Goal: Communication & Community: Share content

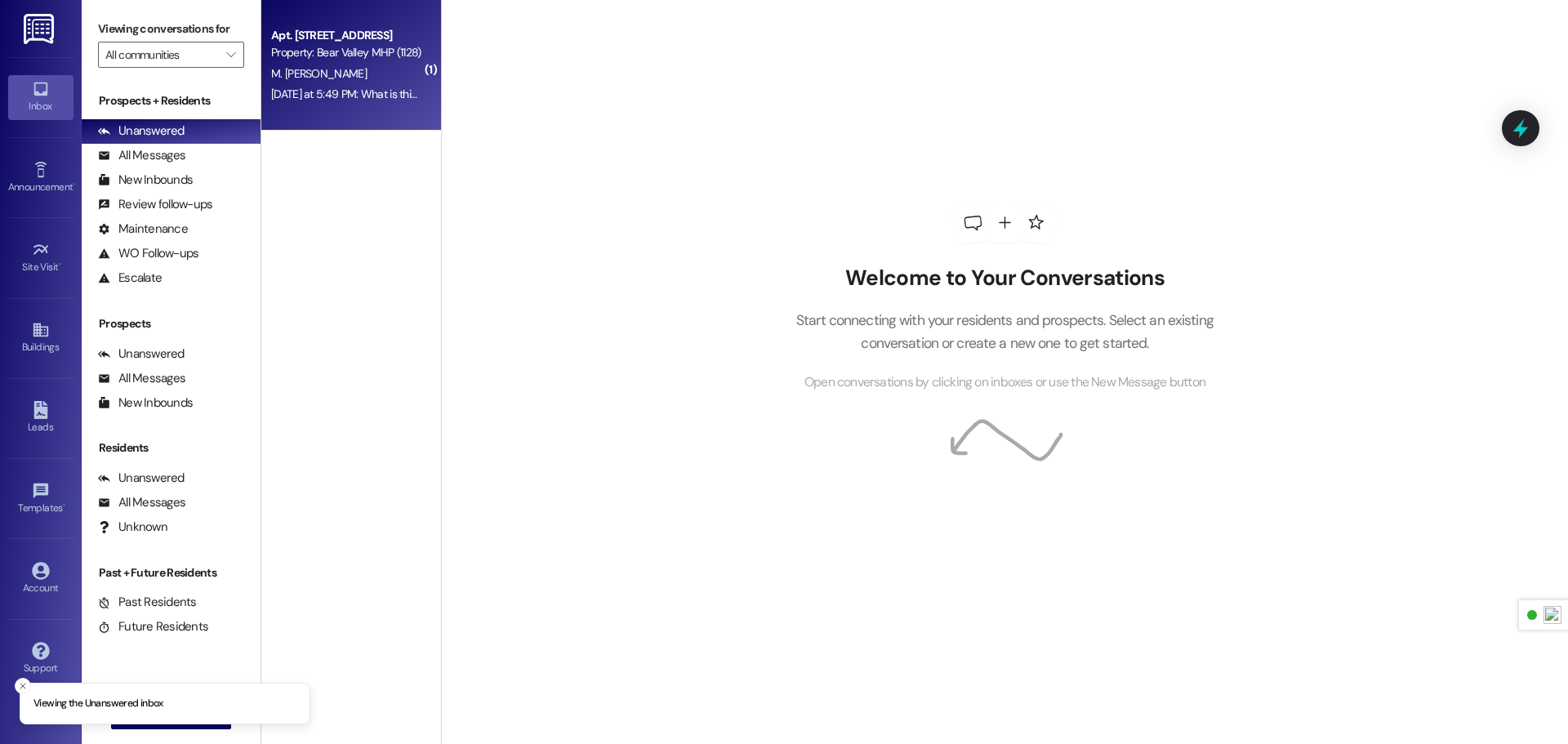
click at [315, 80] on span "M. [PERSON_NAME]" at bounding box center [319, 74] width 96 height 15
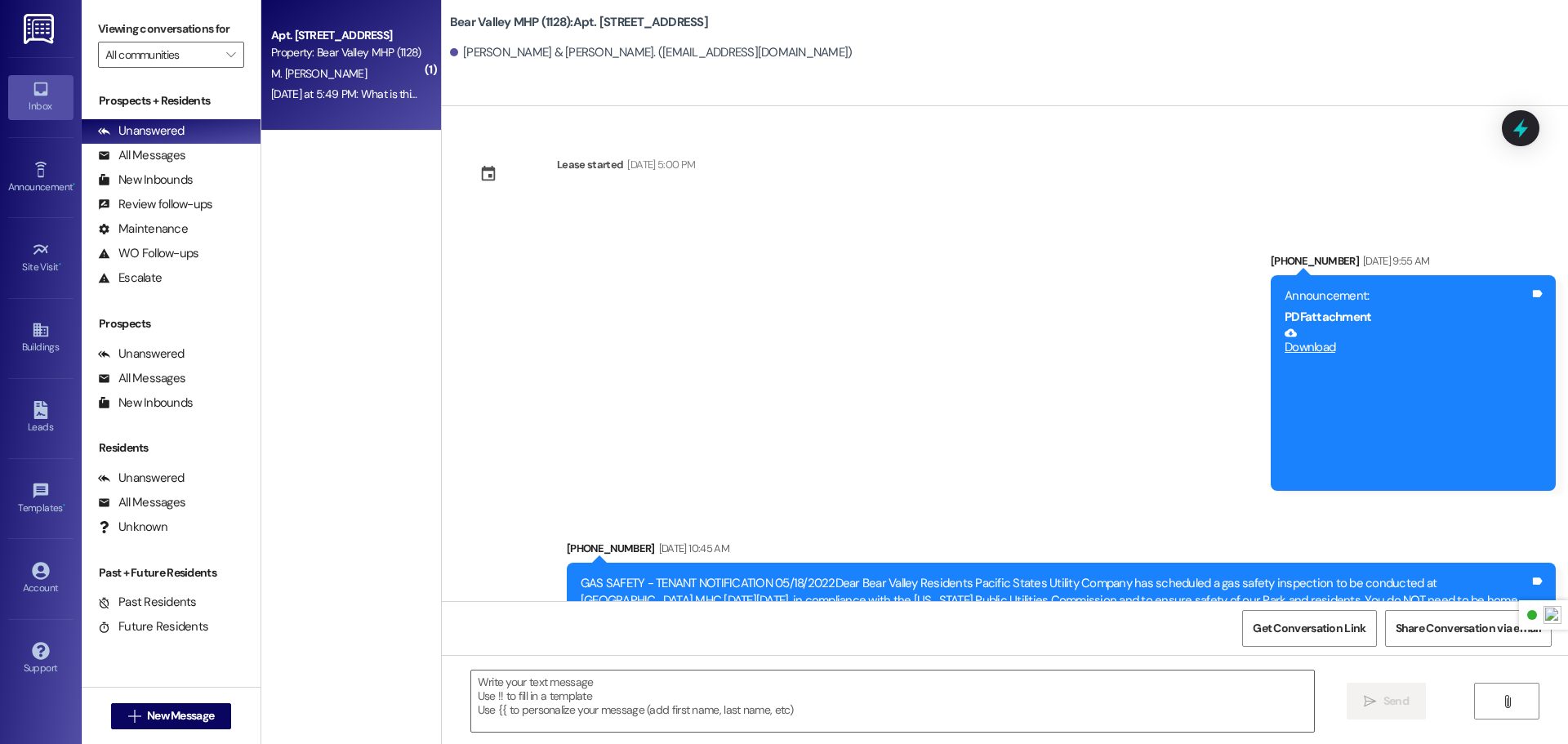
scroll to position [59029, 0]
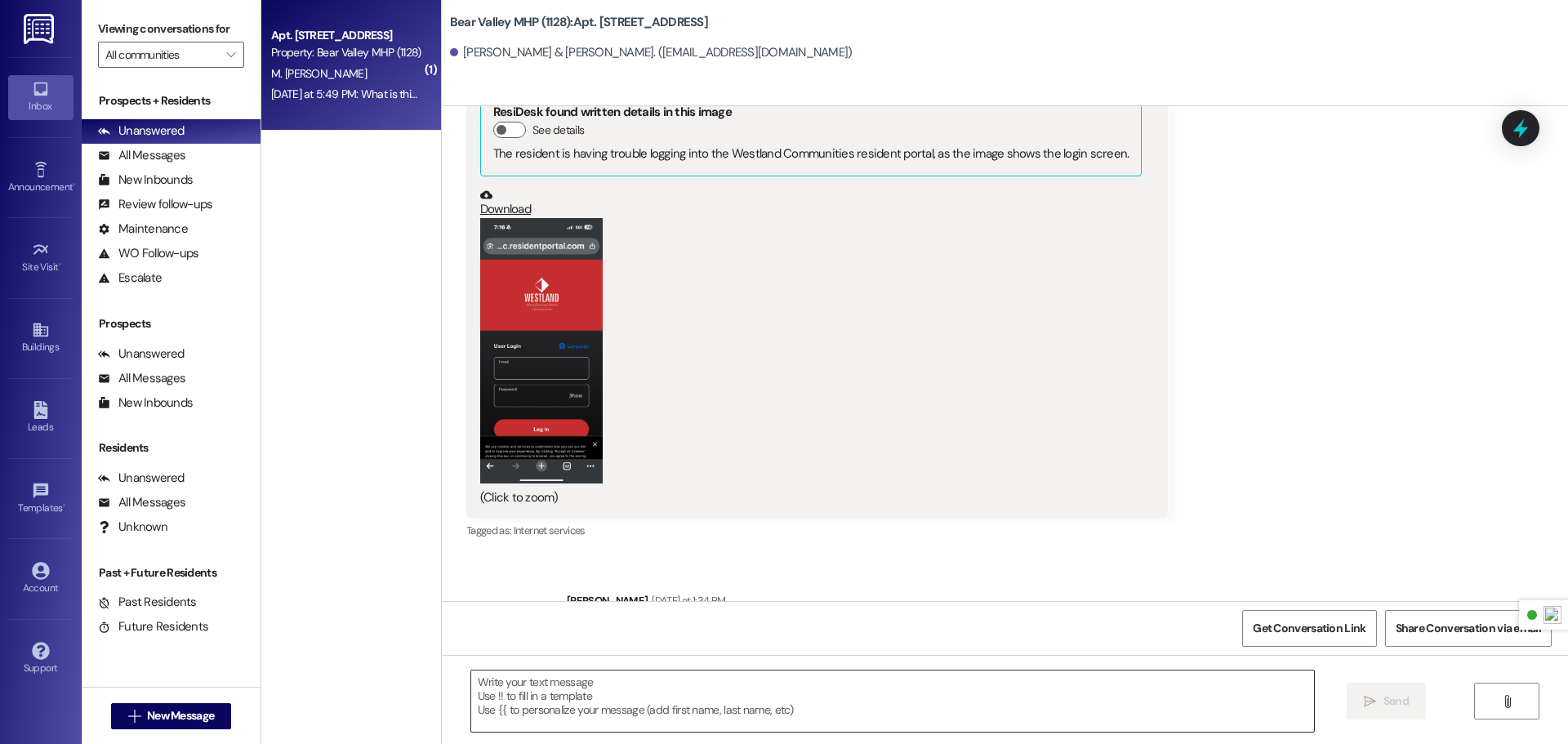
drag, startPoint x: 565, startPoint y: 656, endPoint x: 694, endPoint y: 691, distance: 133.7
click at [656, 697] on div "Lease started [DATE] 5:00 PM Announcement, sent via SMS [PHONE_NUMBER] [DATE] 9…" at bounding box center [1005, 478] width 1126 height 744
click at [721, 688] on textarea at bounding box center [893, 701] width 843 height 61
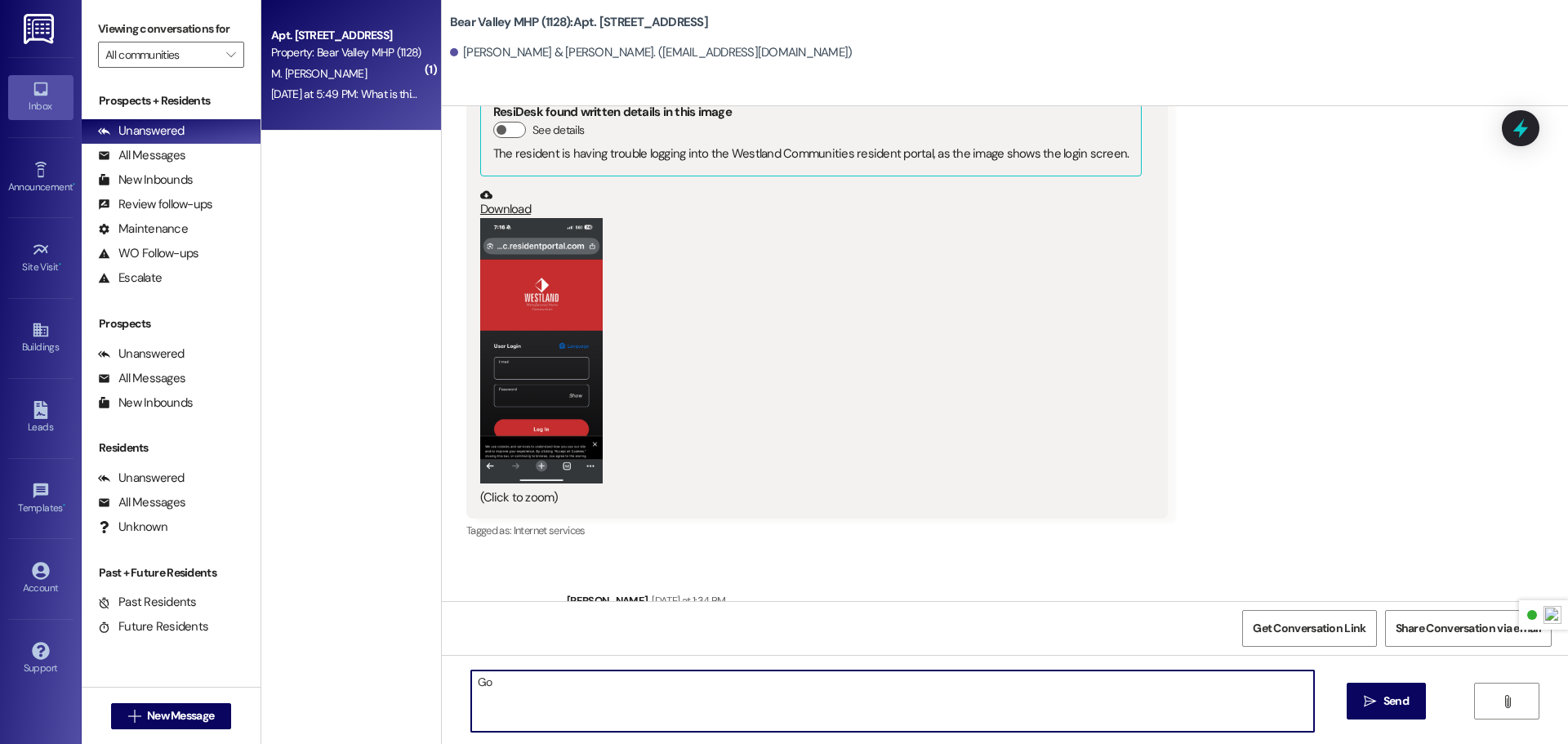
type textarea "Goo"
type textarea "Good morning, since the payment was returned, a NSF fee has been charged."
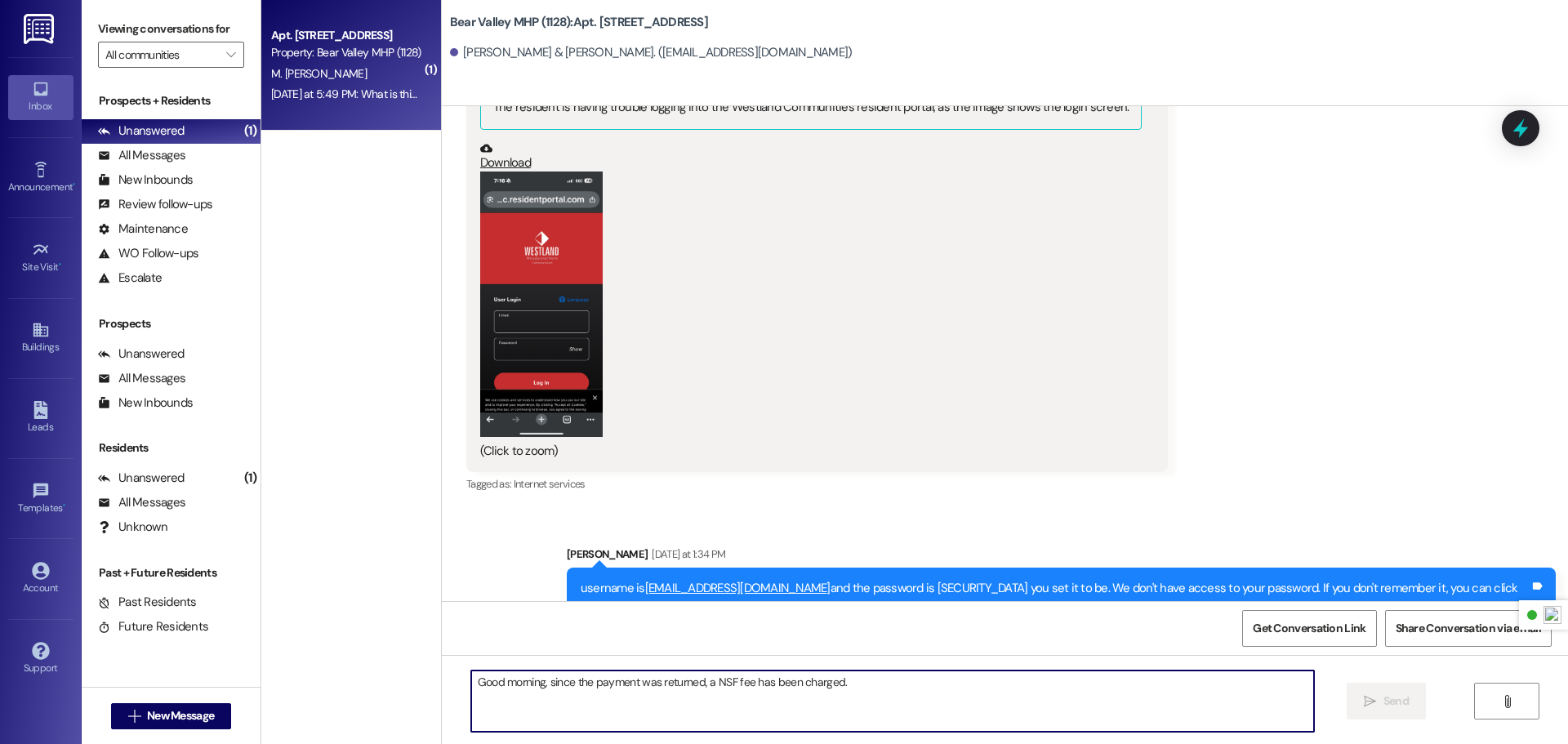
scroll to position [59143, 0]
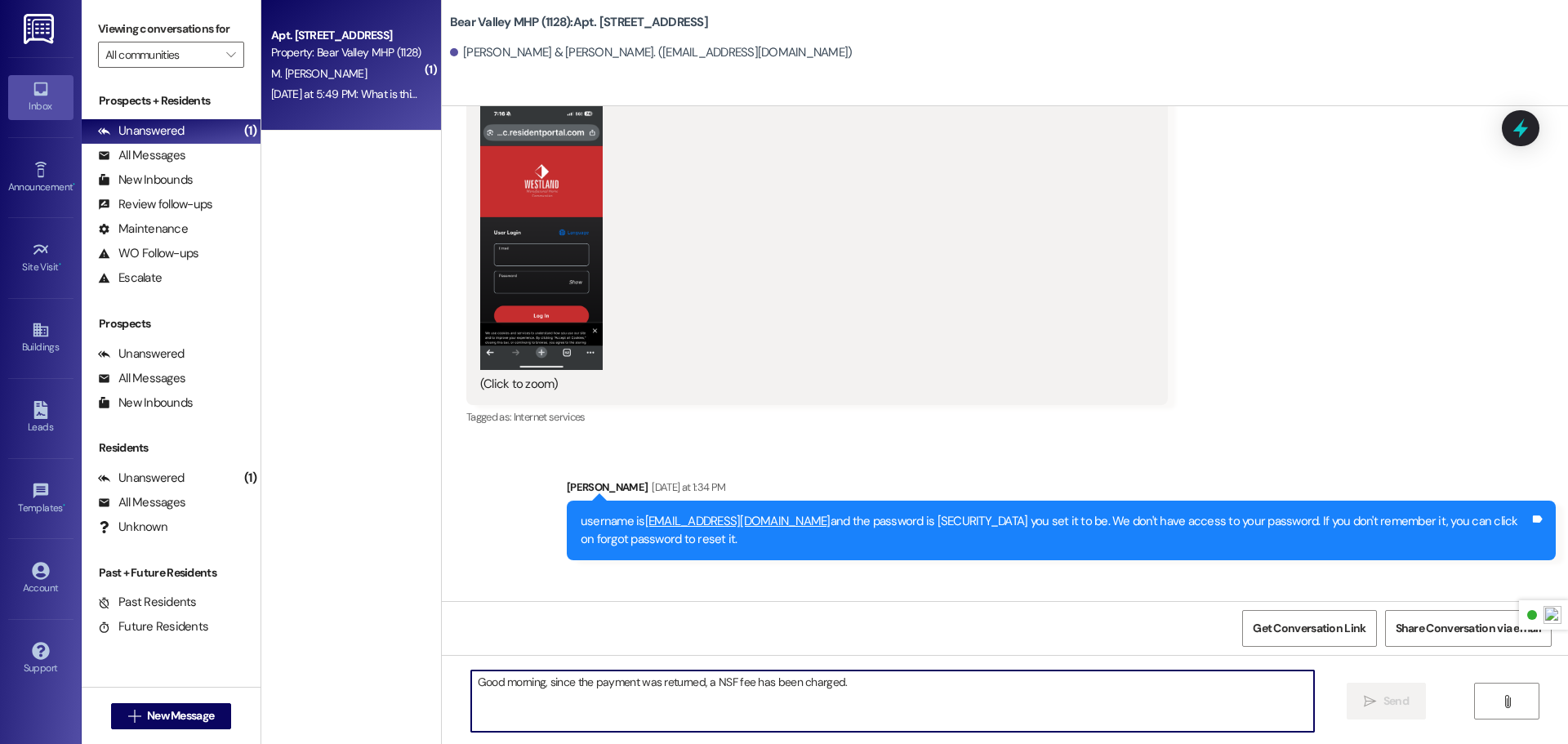
click at [35, 21] on img at bounding box center [40, 29] width 34 height 30
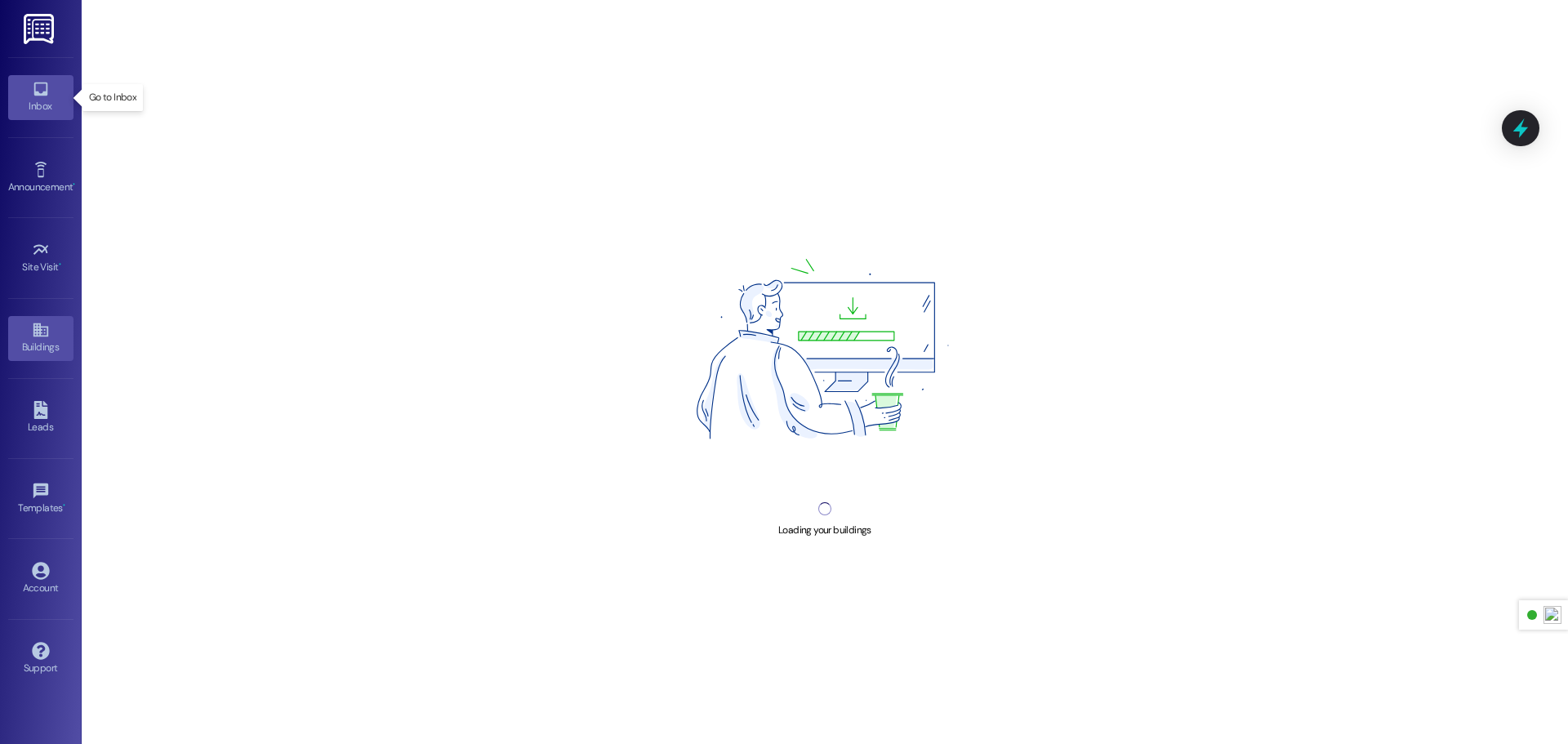
click at [38, 105] on div "Inbox" at bounding box center [41, 106] width 81 height 16
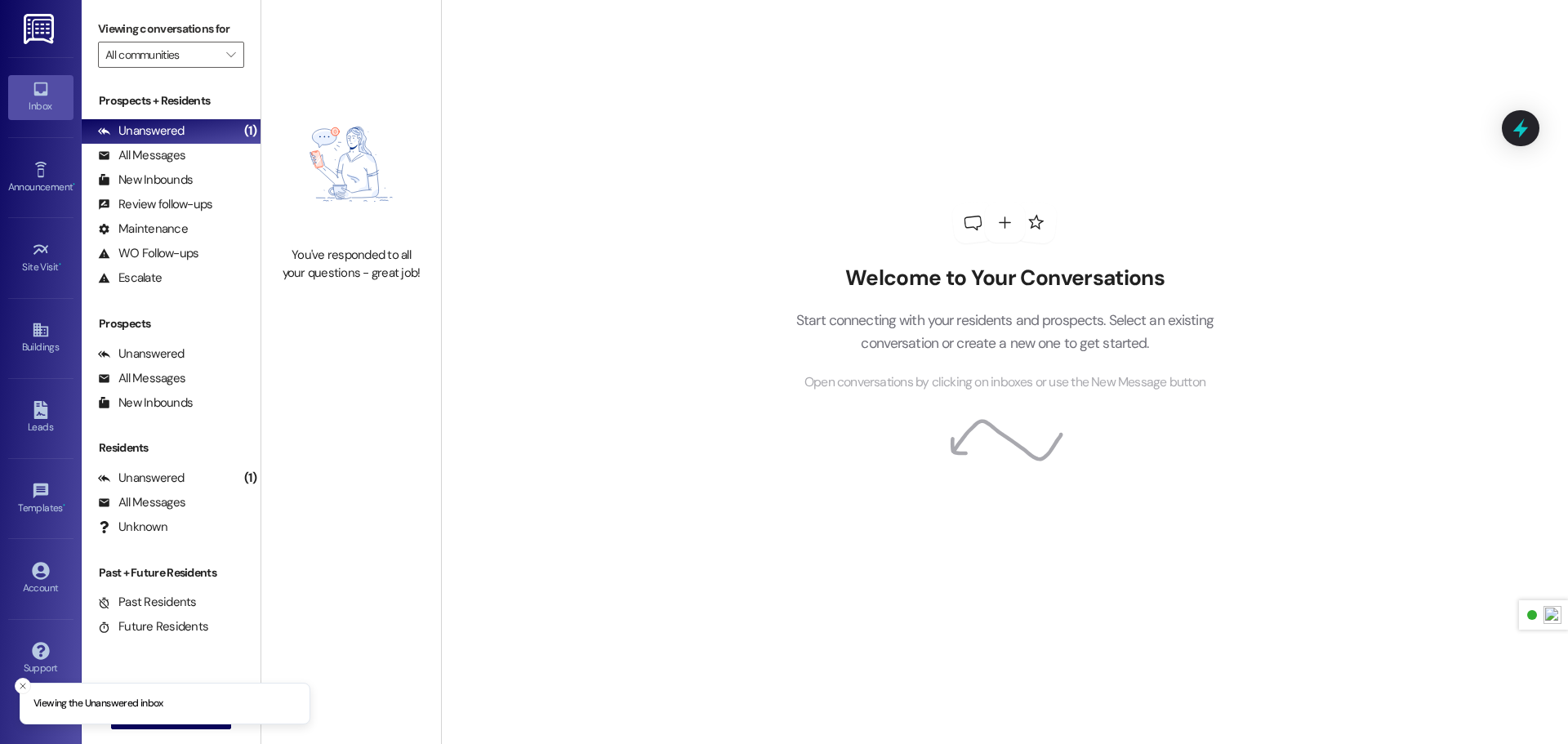
click at [52, 37] on img at bounding box center [40, 29] width 34 height 30
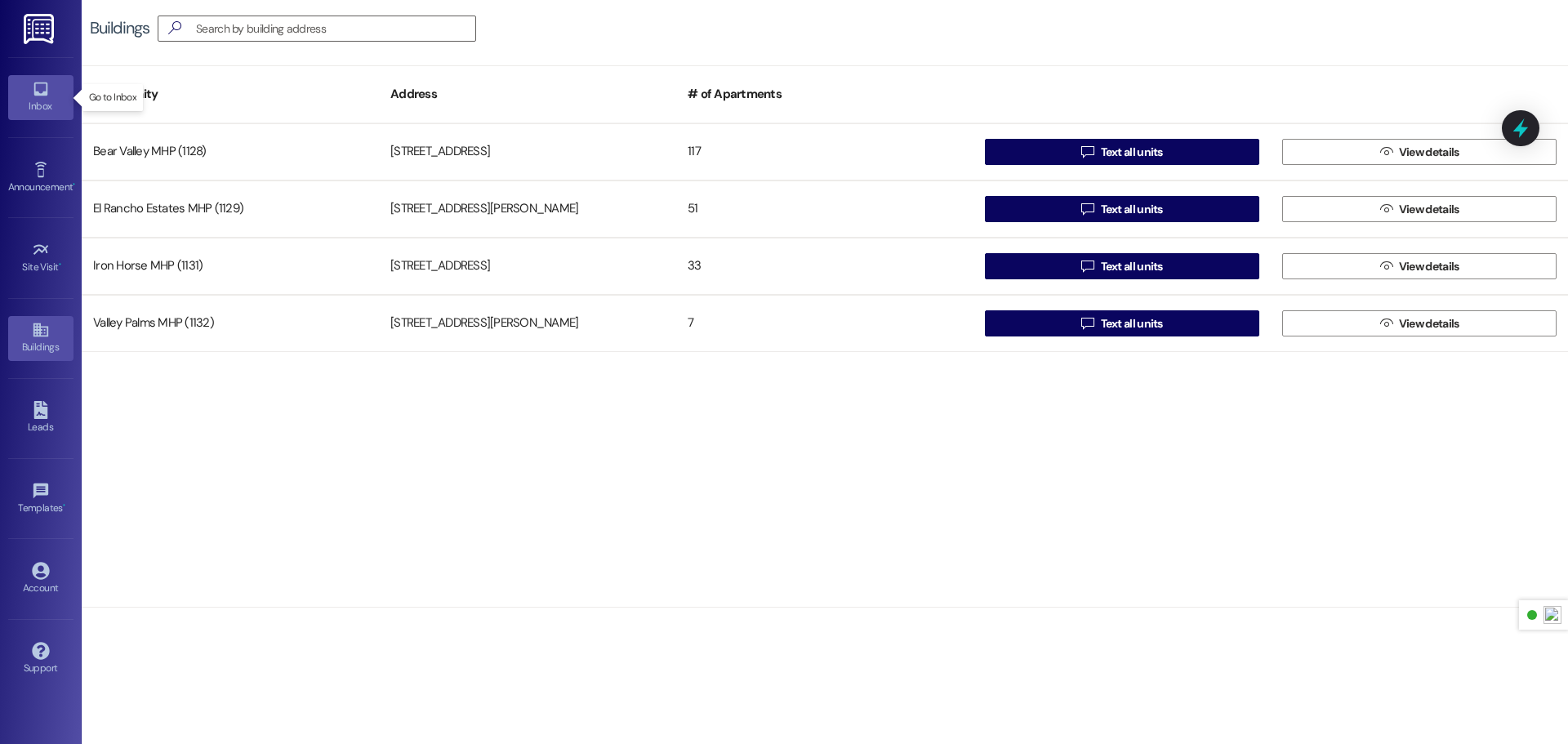
click at [46, 92] on icon at bounding box center [41, 89] width 14 height 14
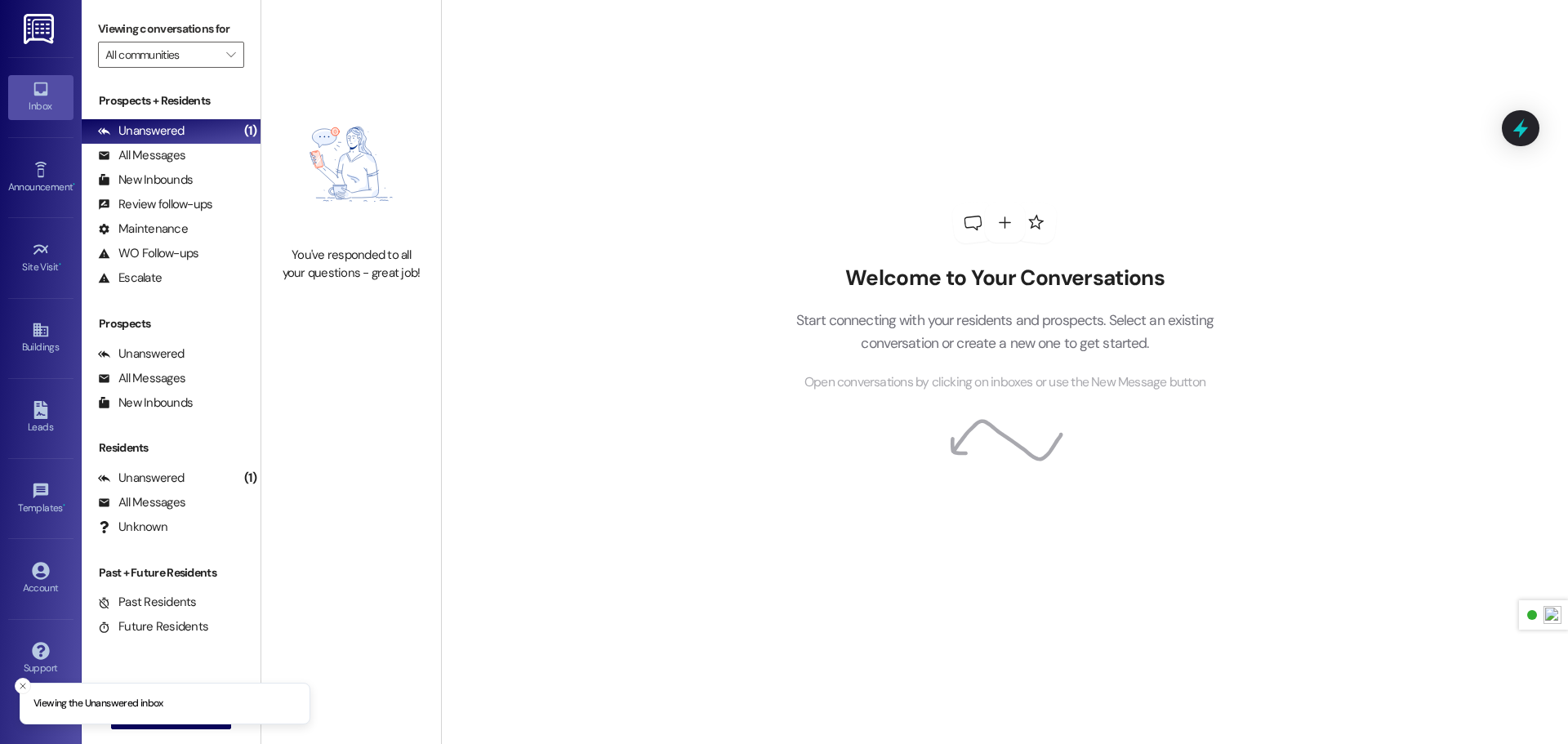
click at [49, 22] on img at bounding box center [40, 29] width 34 height 30
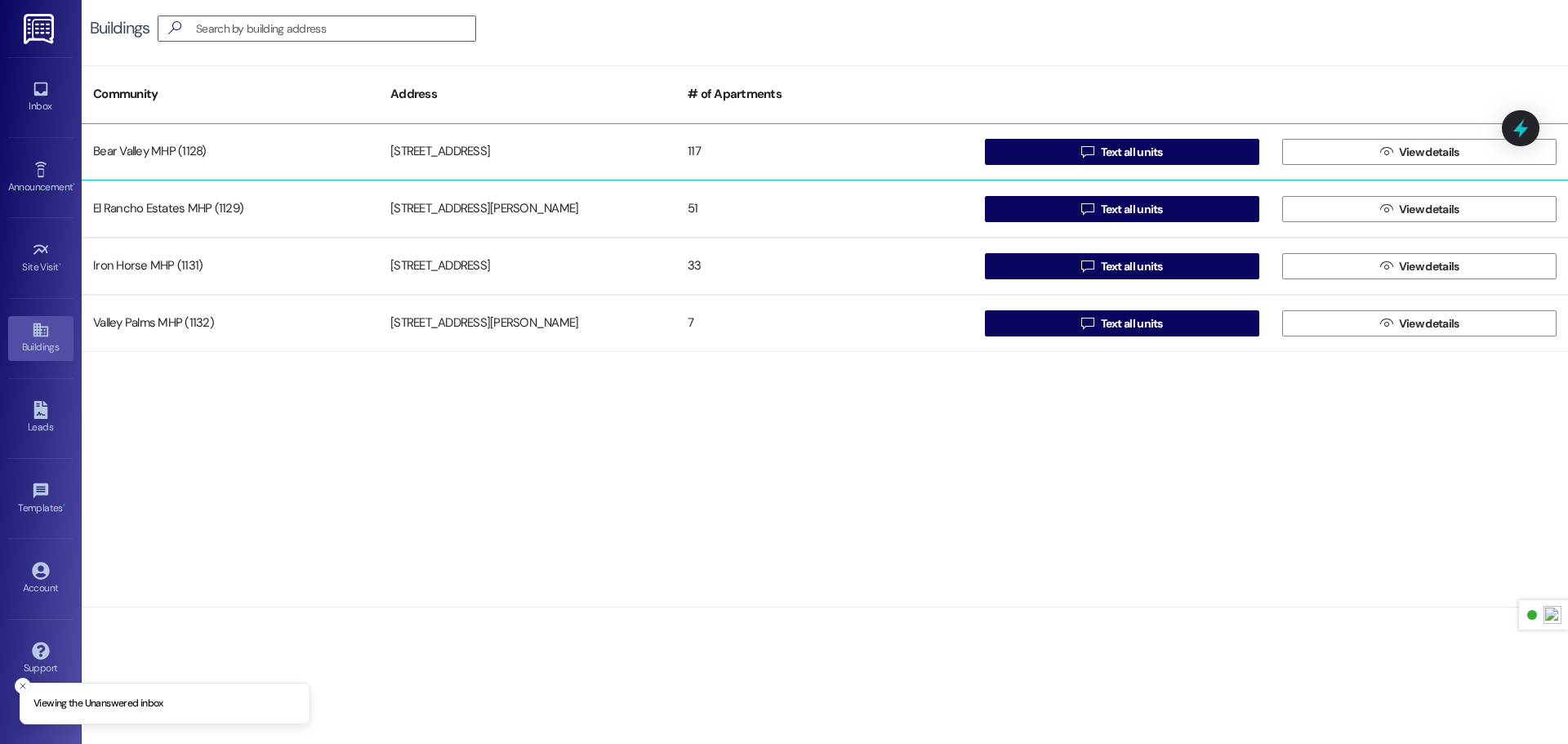
click at [248, 151] on div "Bear Valley MHP (1128)" at bounding box center [230, 152] width 298 height 33
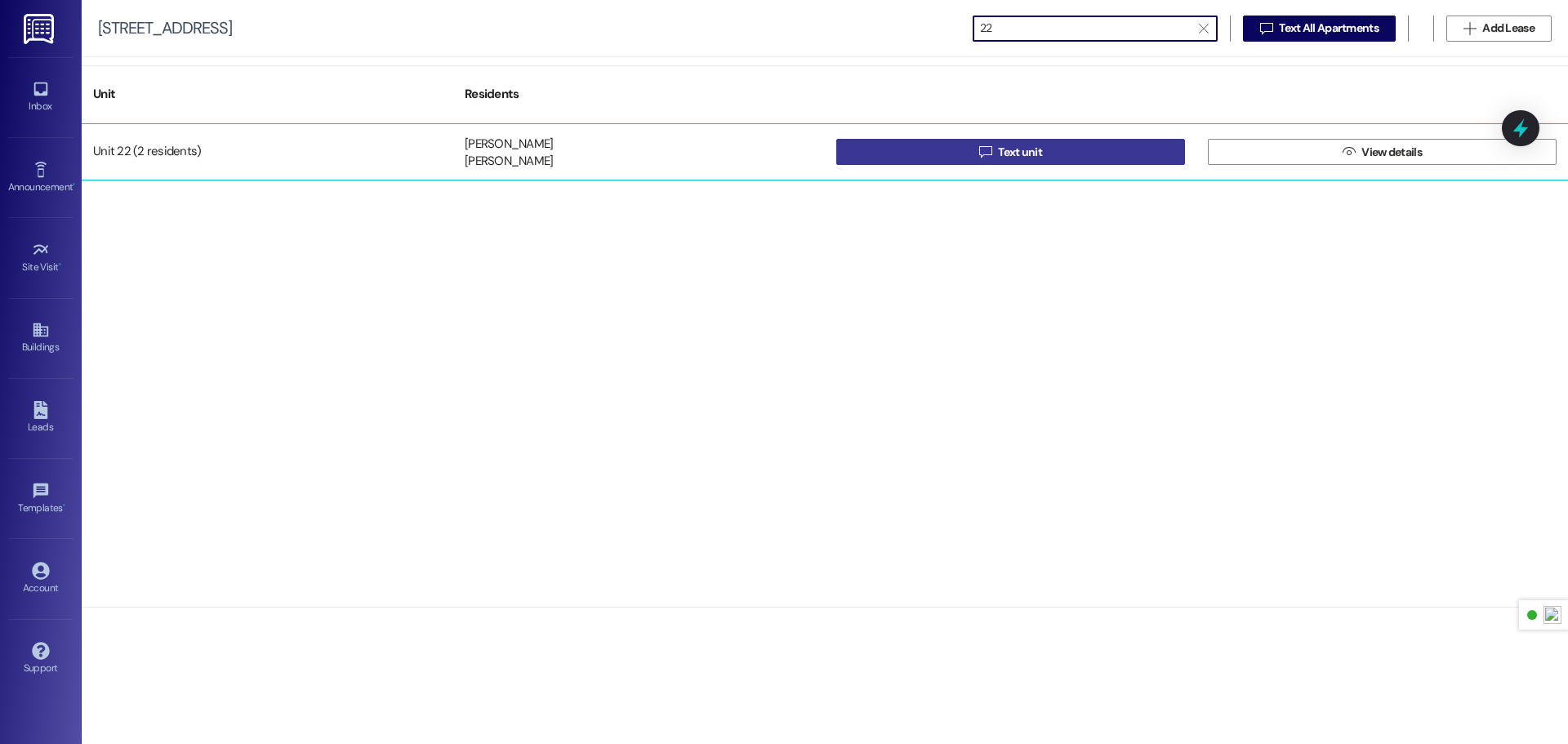
type input "22"
click at [970, 152] on button " Text unit" at bounding box center [1010, 152] width 349 height 26
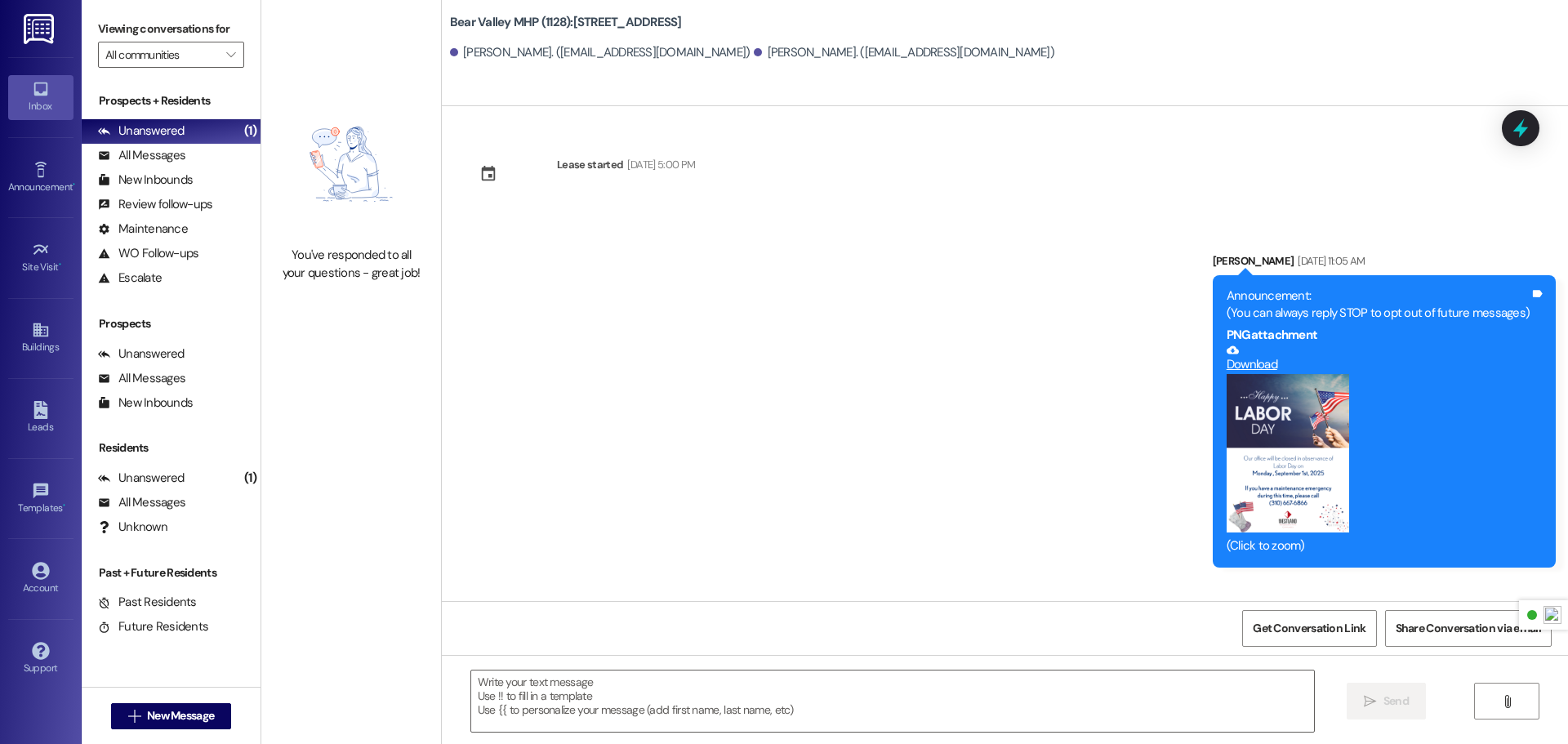
scroll to position [883, 0]
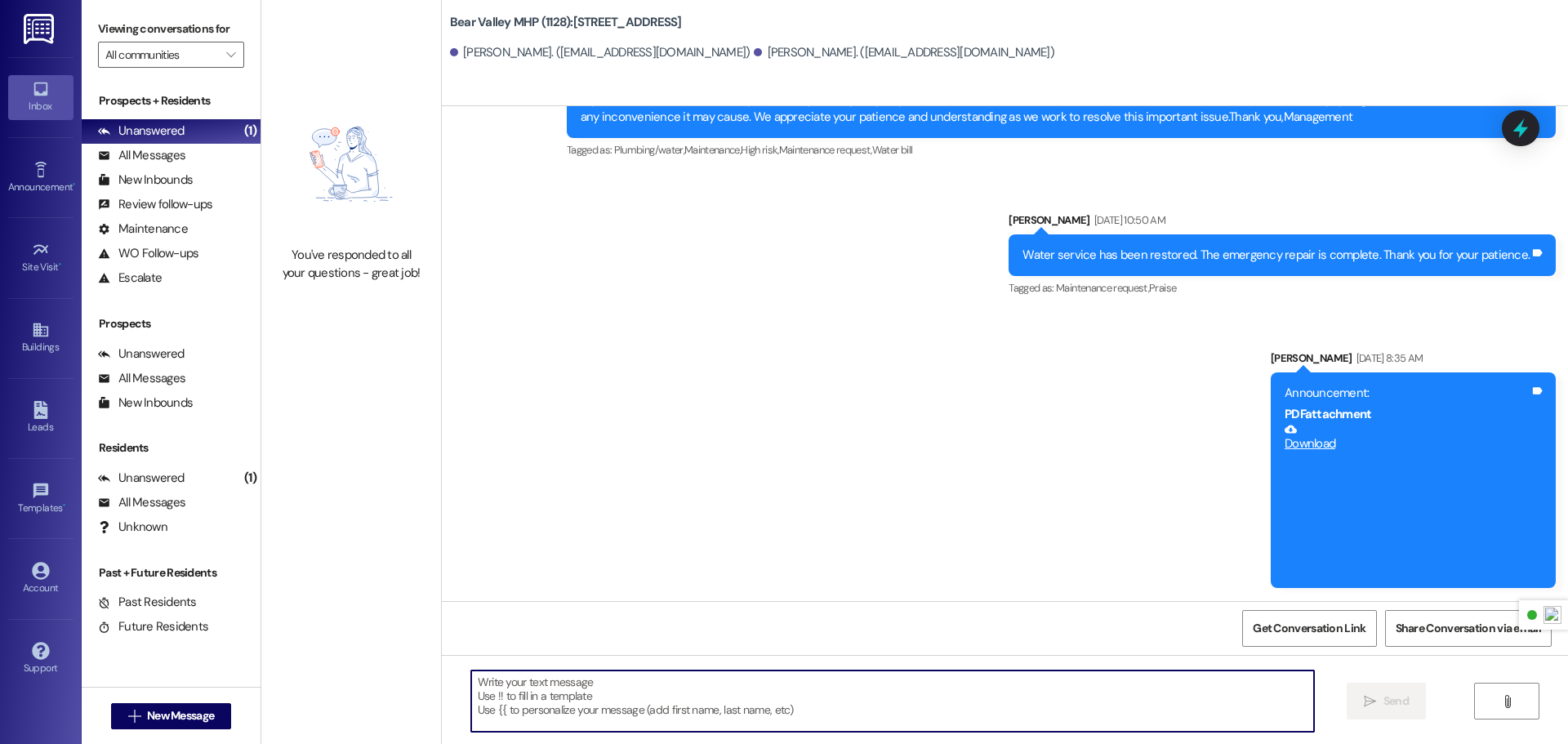
click at [624, 689] on textarea at bounding box center [893, 701] width 843 height 61
paste textarea "I also noticed the cans were in front of your neighbors house. Please make sure…"
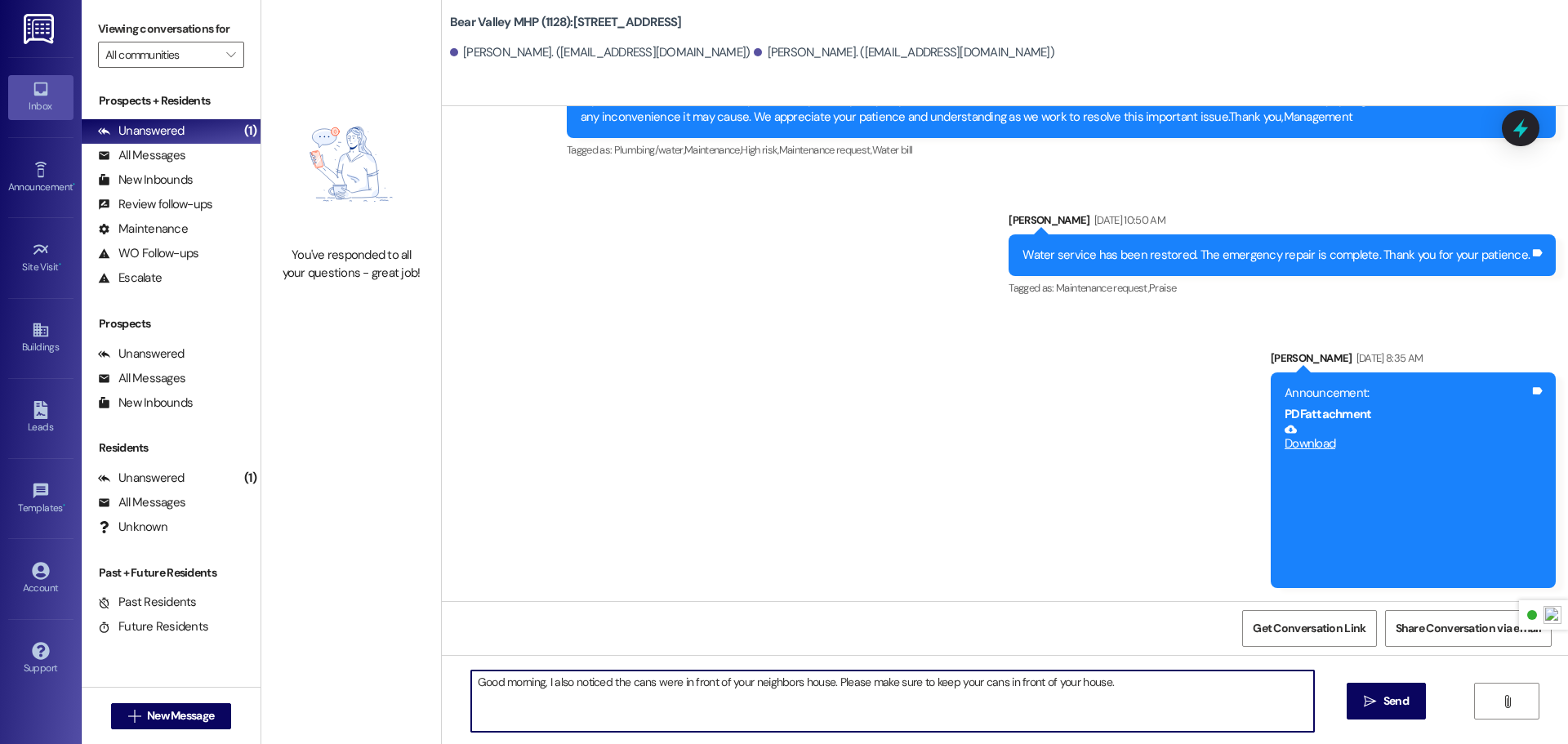
drag, startPoint x: 576, startPoint y: 684, endPoint x: 615, endPoint y: 689, distance: 39.3
click at [577, 683] on textarea "Good morning, I also noticed the cans were in front of your neighbors house. Pl…" at bounding box center [893, 701] width 843 height 61
click at [616, 684] on textarea "Good morning, I noticed the cans were in front of your neighbors house. Please …" at bounding box center [893, 701] width 843 height 61
click at [1149, 685] on textarea "Good morning, I noticed the trash cans were in front of your neighbors house. P…" at bounding box center [893, 701] width 843 height 61
type textarea "Good morning, I noticed the trash cans were in front of your neighbors house. P…"
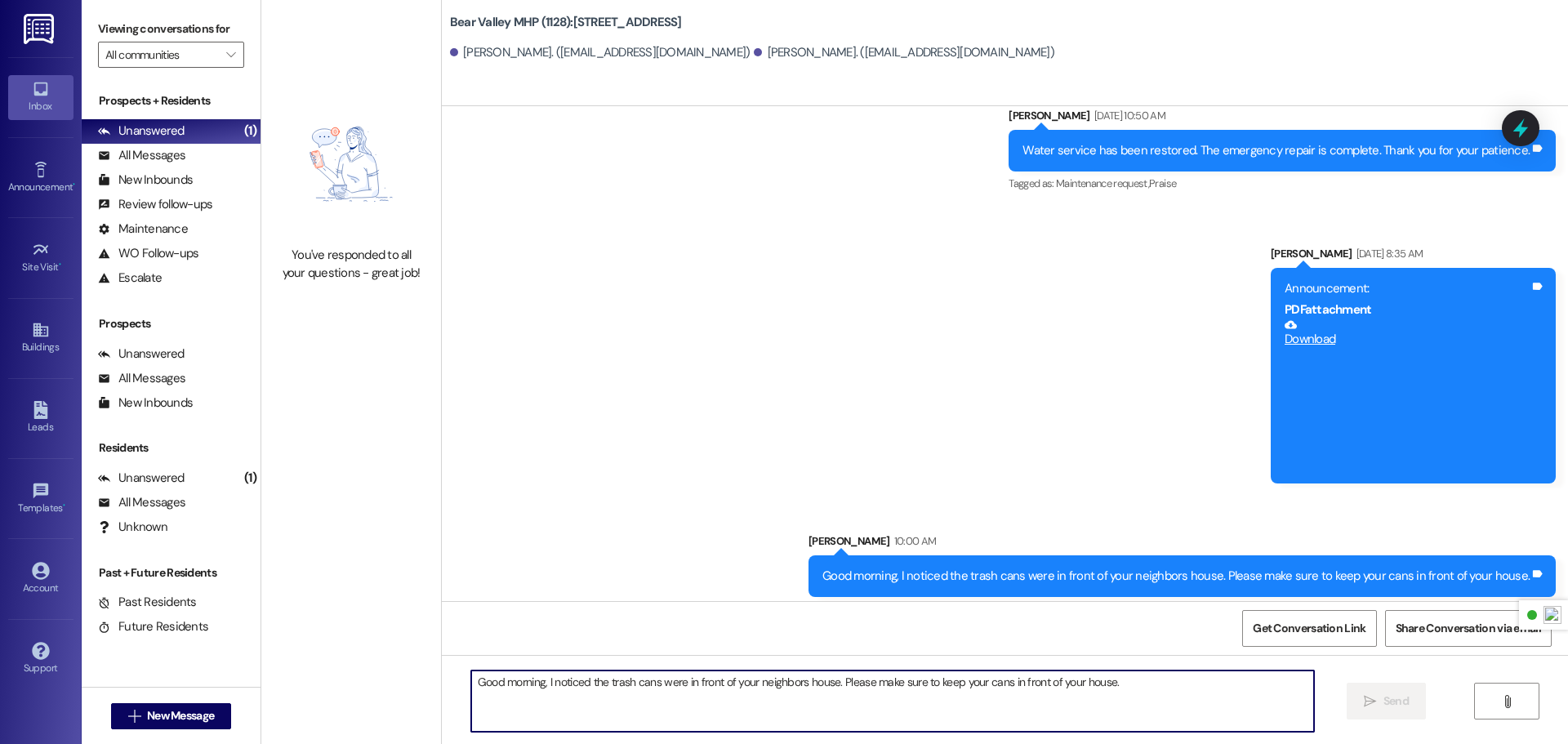
scroll to position [997, 0]
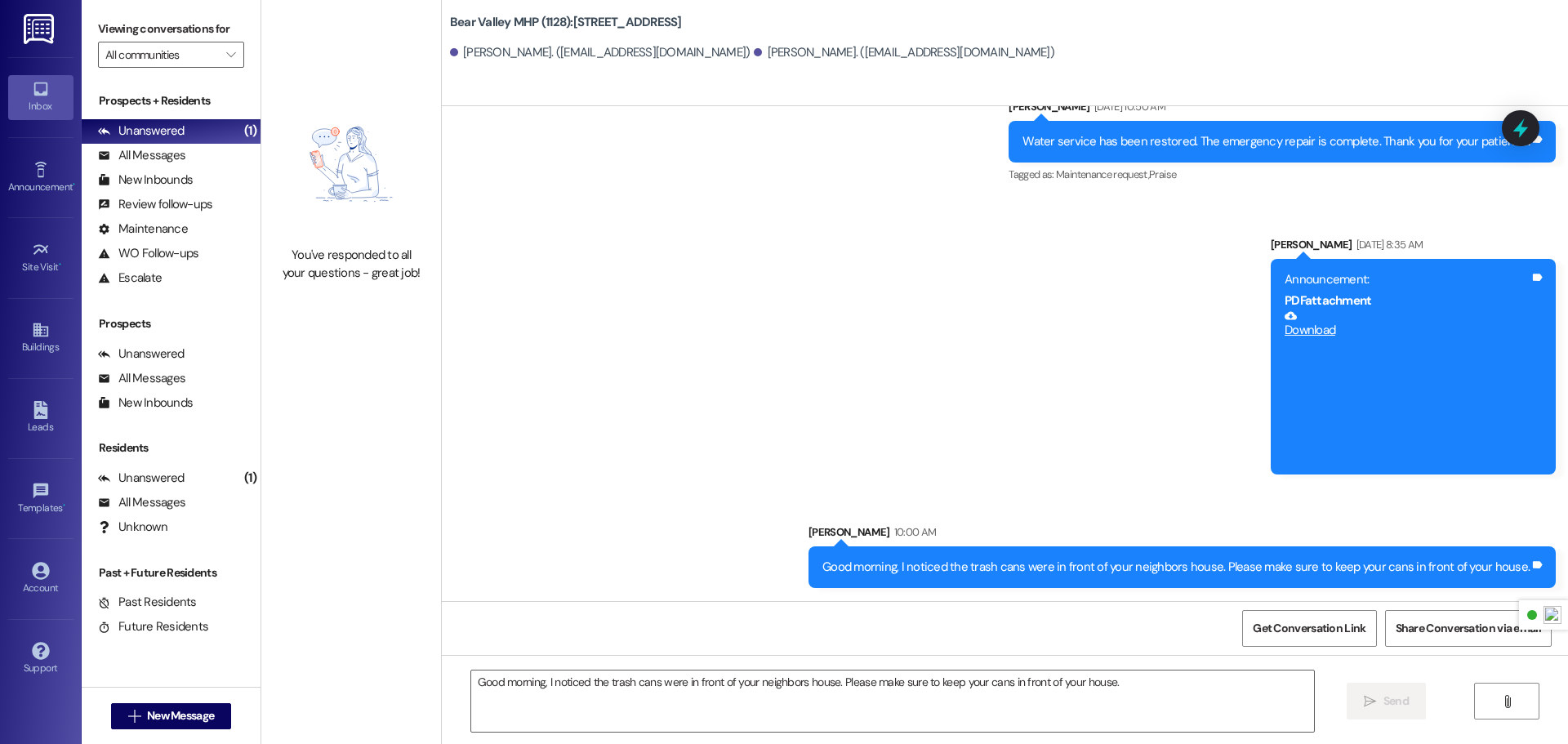
click at [49, 31] on img at bounding box center [40, 29] width 34 height 30
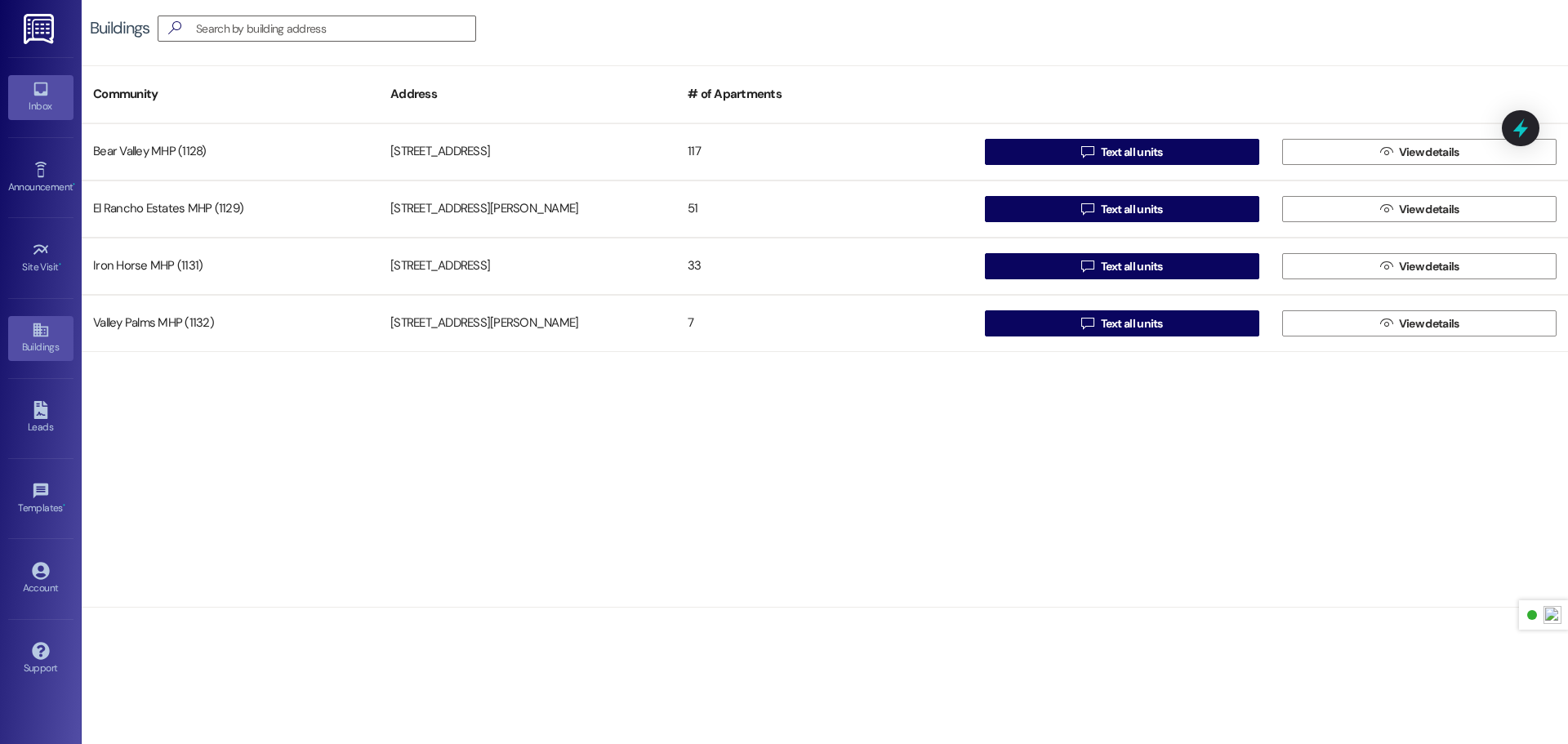
click at [43, 87] on icon at bounding box center [41, 89] width 18 height 18
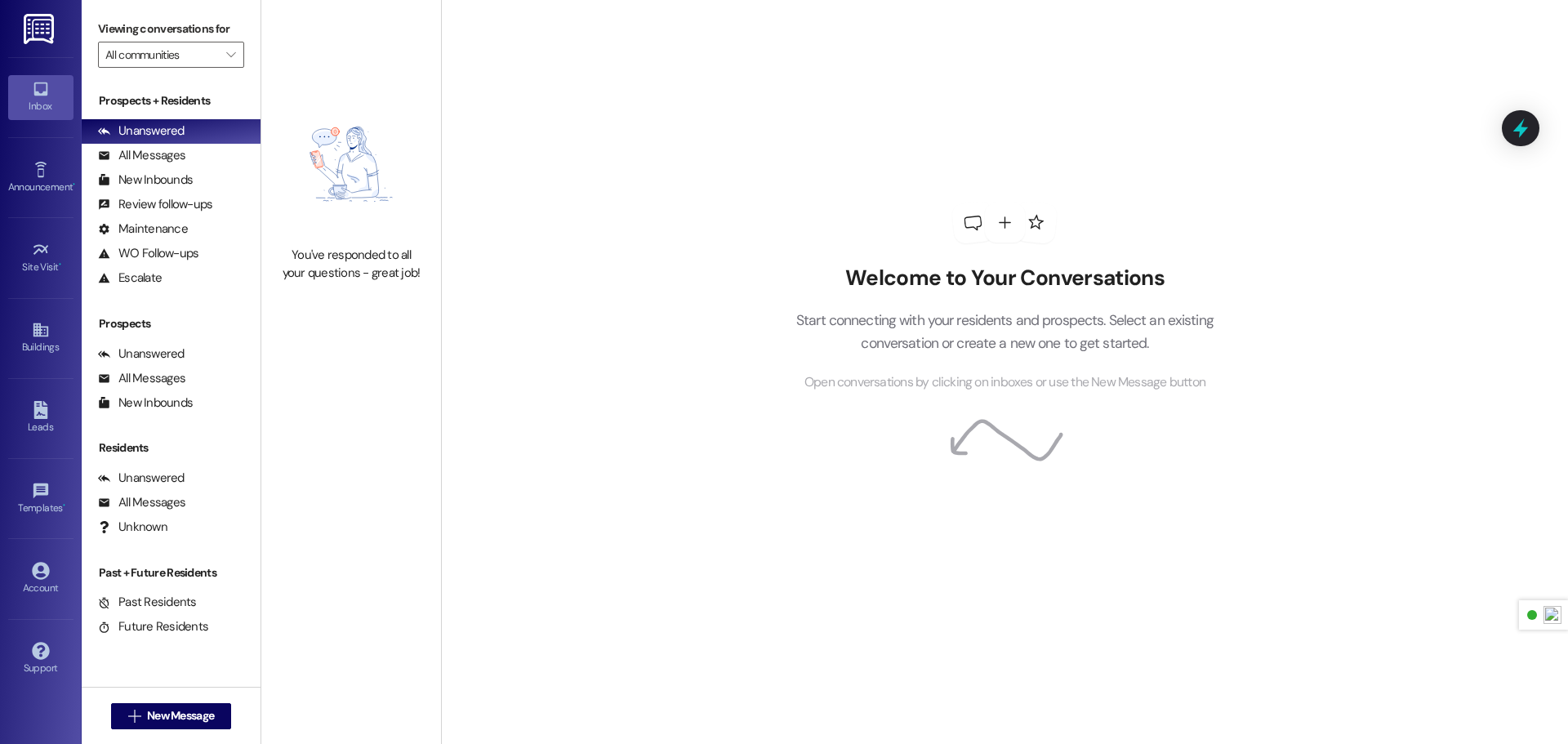
click at [37, 30] on img at bounding box center [40, 29] width 34 height 30
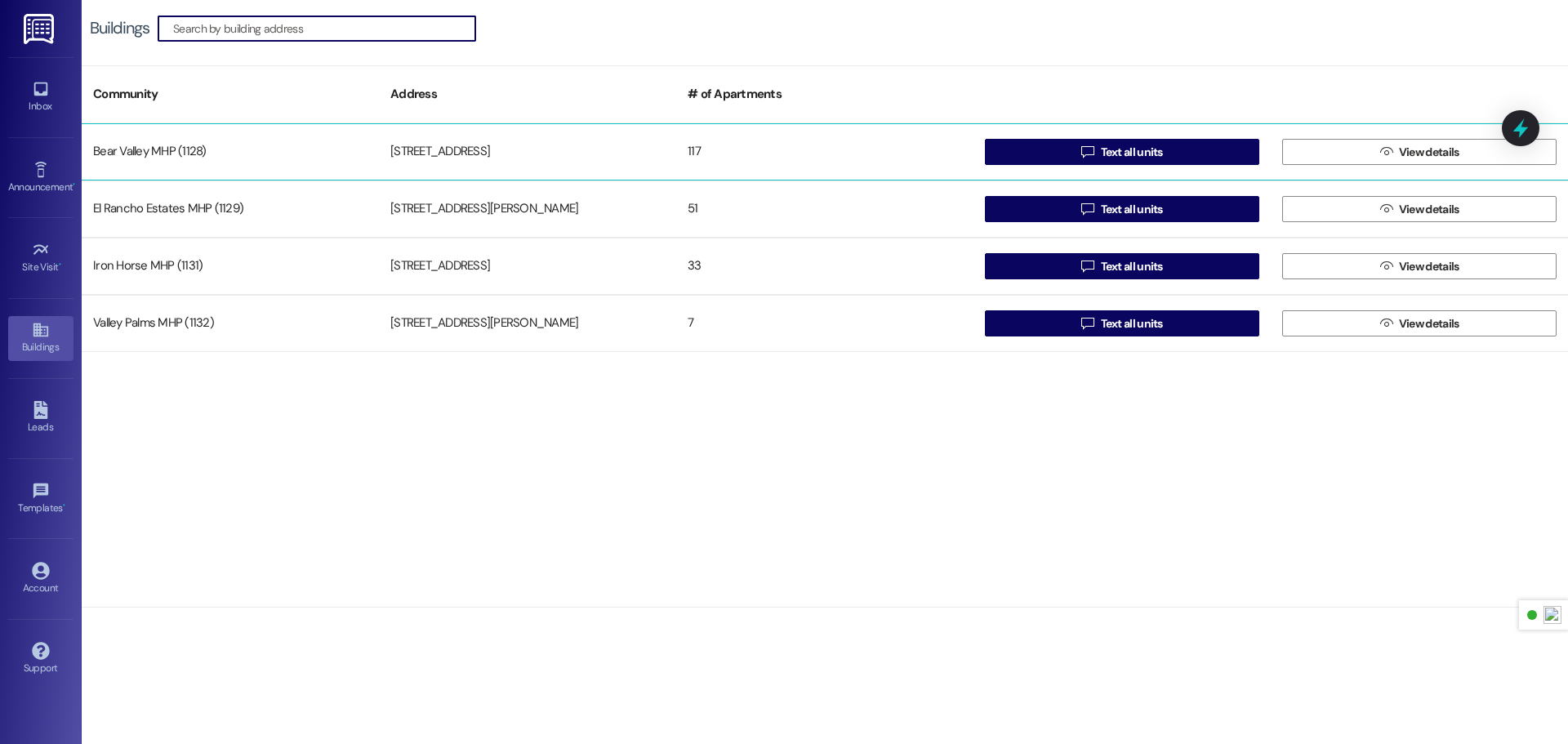
click at [379, 156] on div "[STREET_ADDRESS]" at bounding box center [528, 152] width 298 height 33
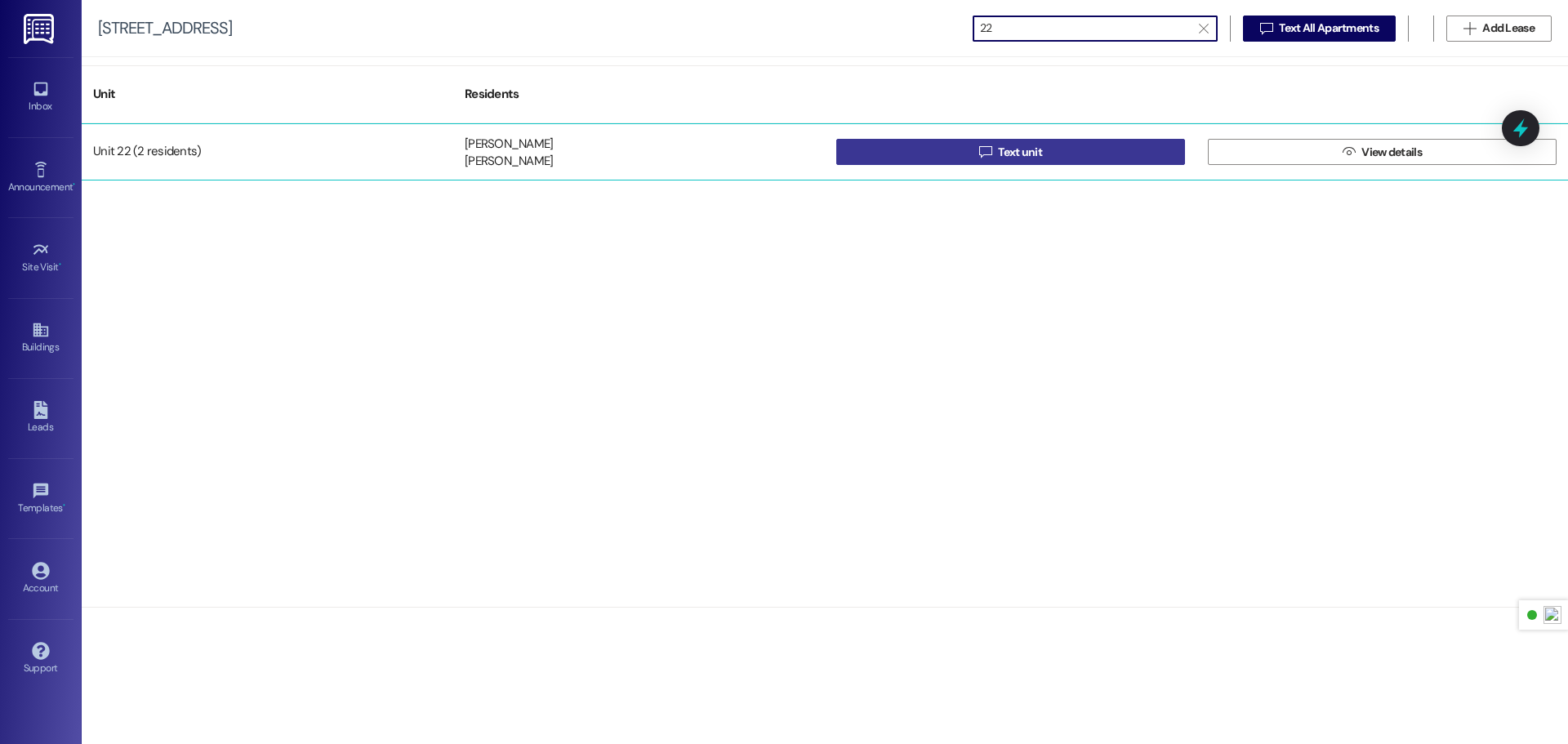
type input "22"
click at [1083, 142] on button " Text unit" at bounding box center [1010, 152] width 349 height 26
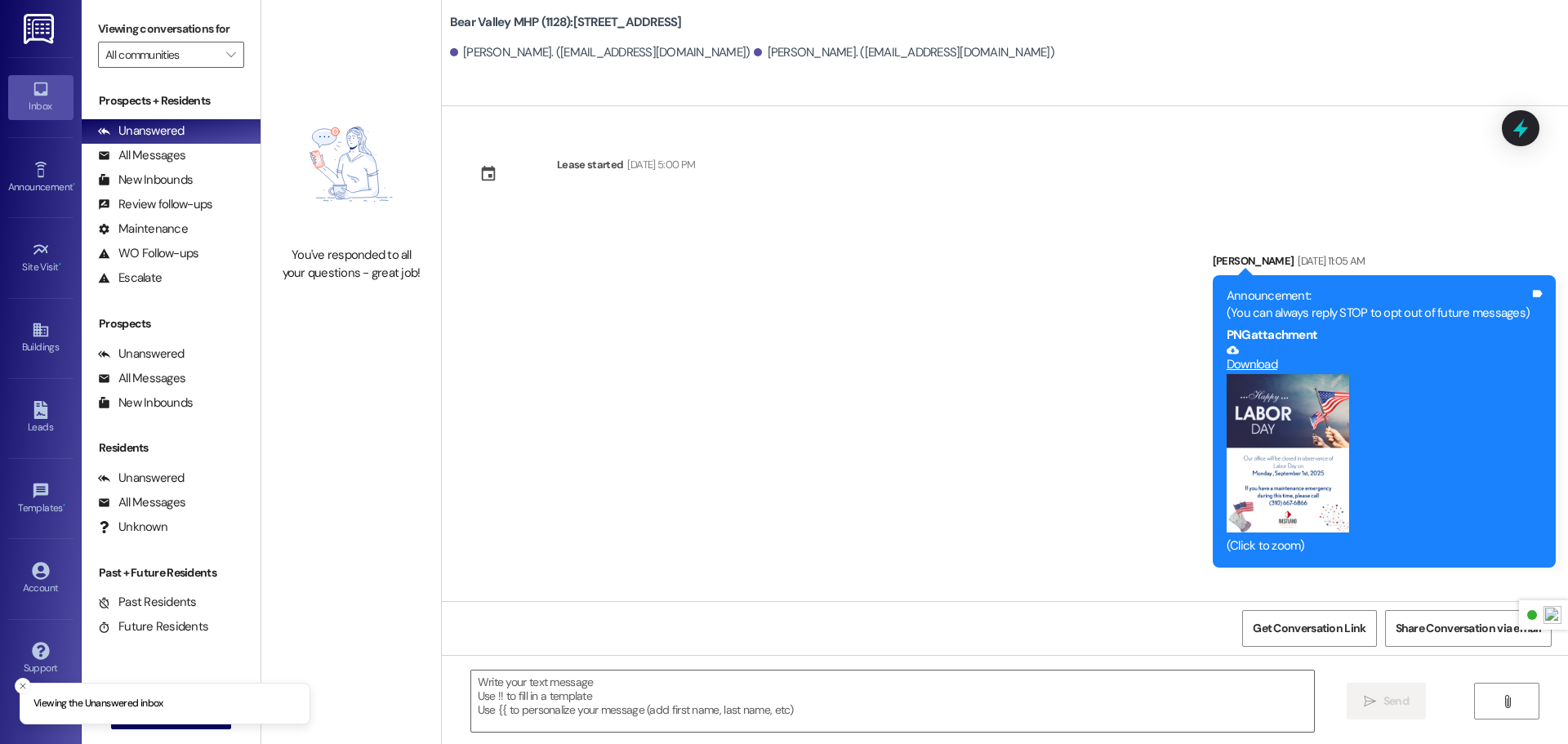
scroll to position [1022, 0]
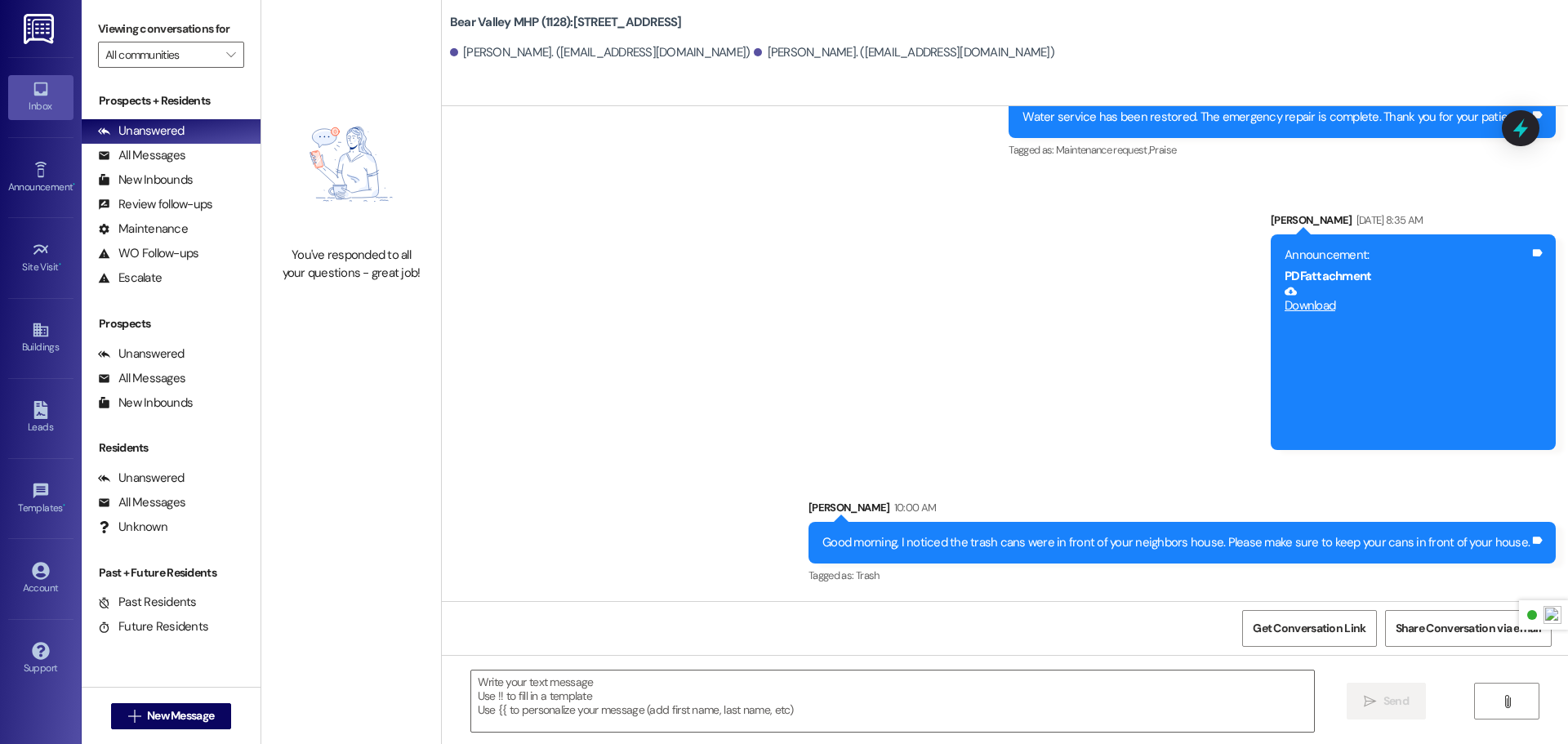
click at [57, 33] on link at bounding box center [40, 29] width 52 height 57
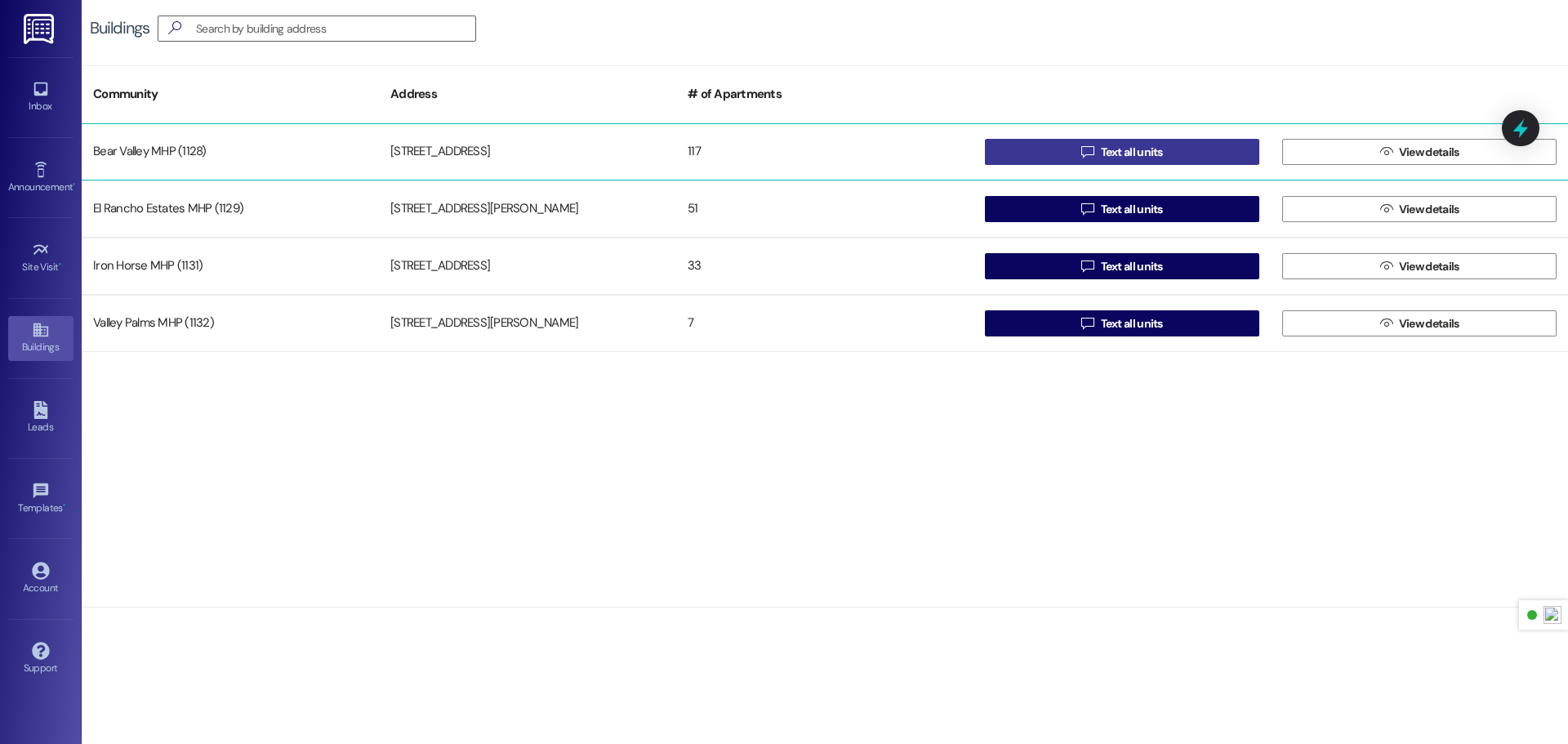
click at [1045, 152] on button " Text all units" at bounding box center [1122, 152] width 274 height 26
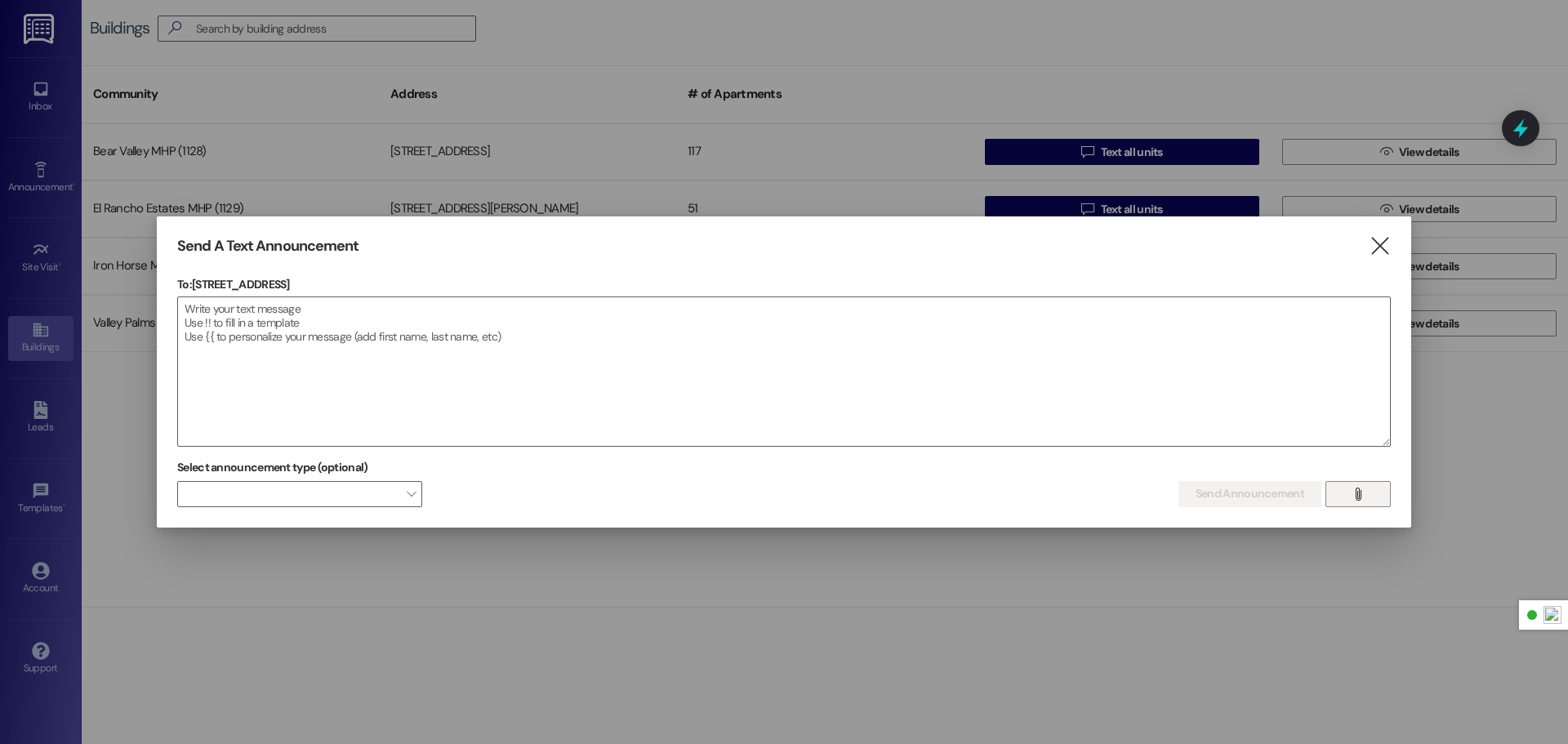
click at [1383, 499] on button "" at bounding box center [1359, 494] width 66 height 26
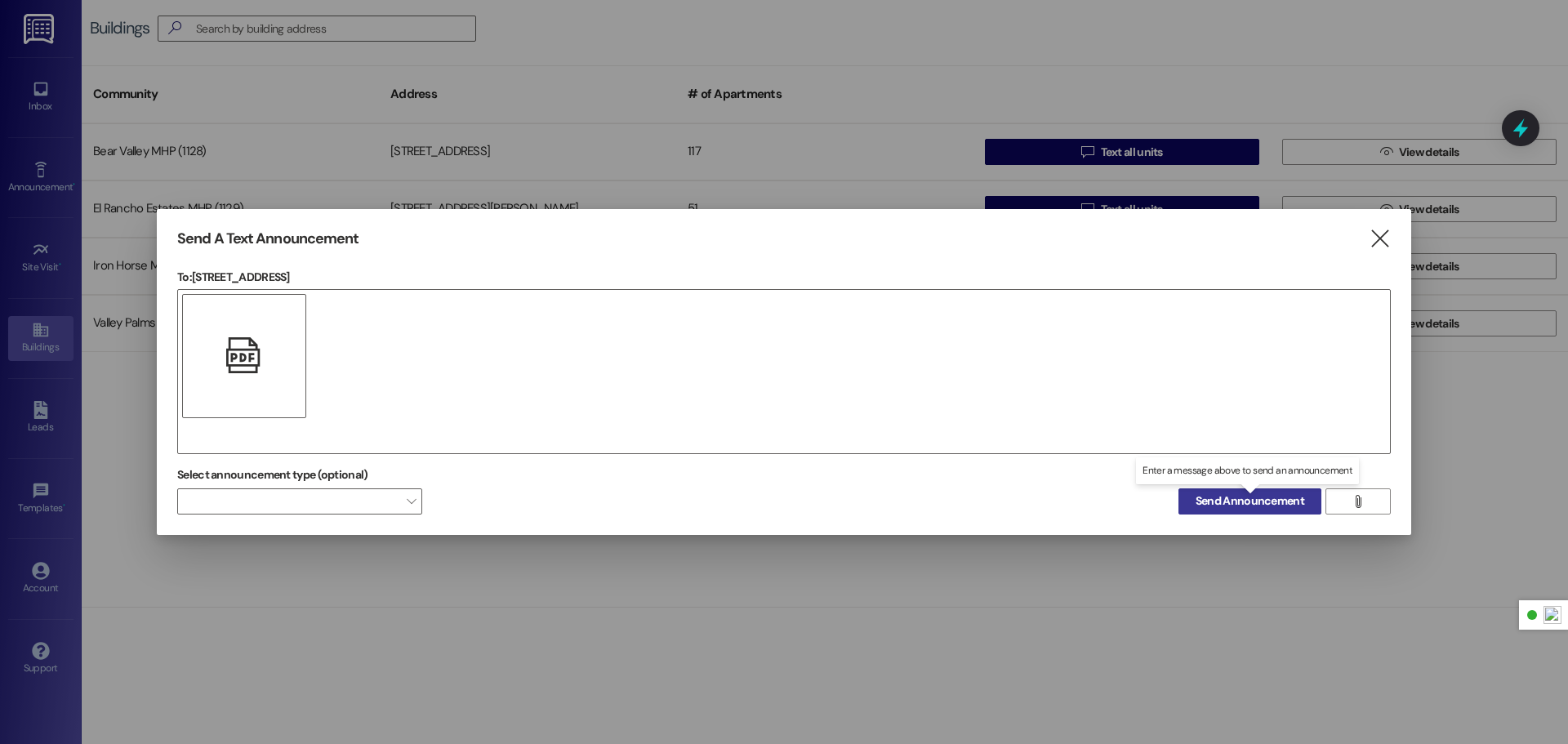
click at [1244, 508] on span "Send Announcement" at bounding box center [1251, 502] width 109 height 17
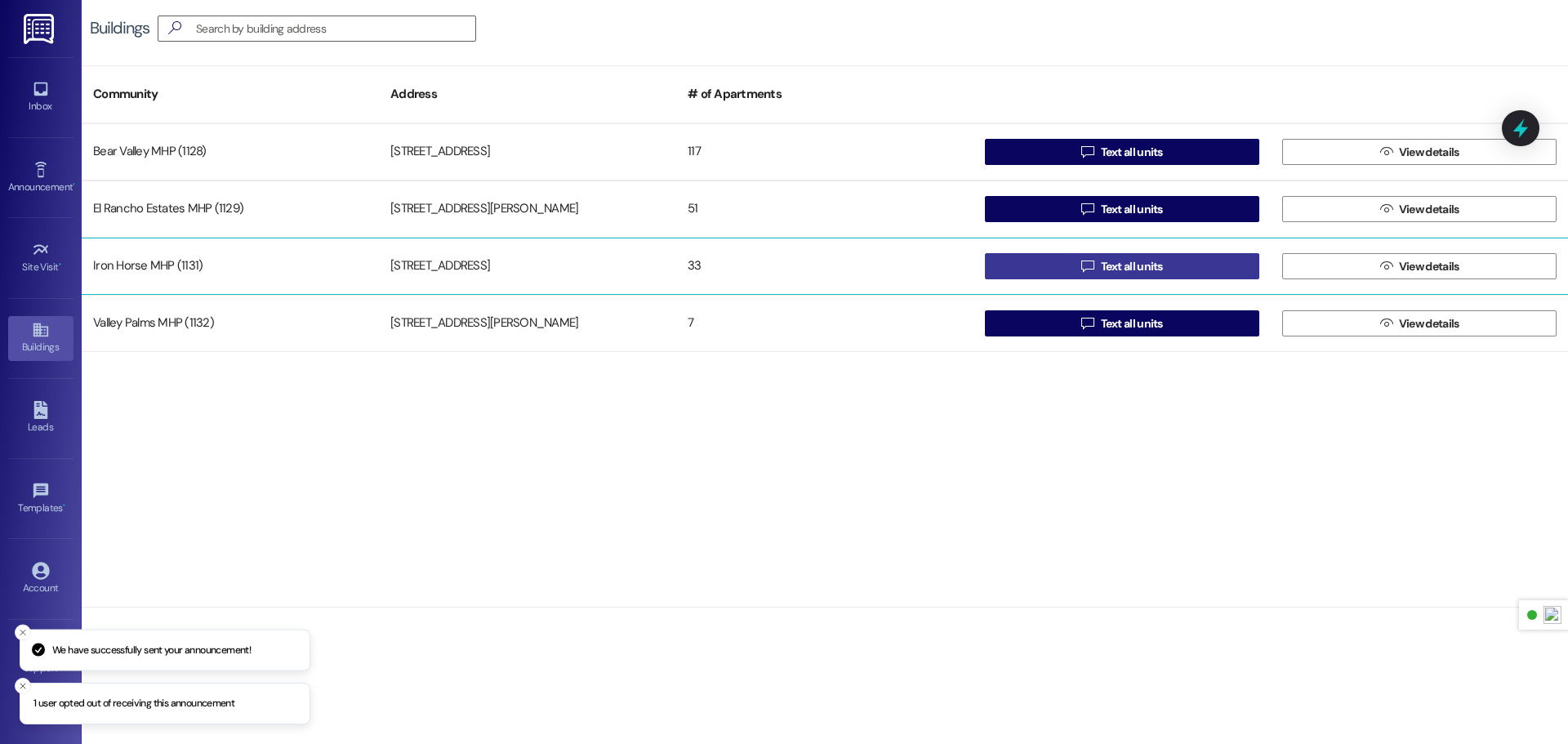
click at [1076, 265] on button " Text all units" at bounding box center [1122, 266] width 274 height 26
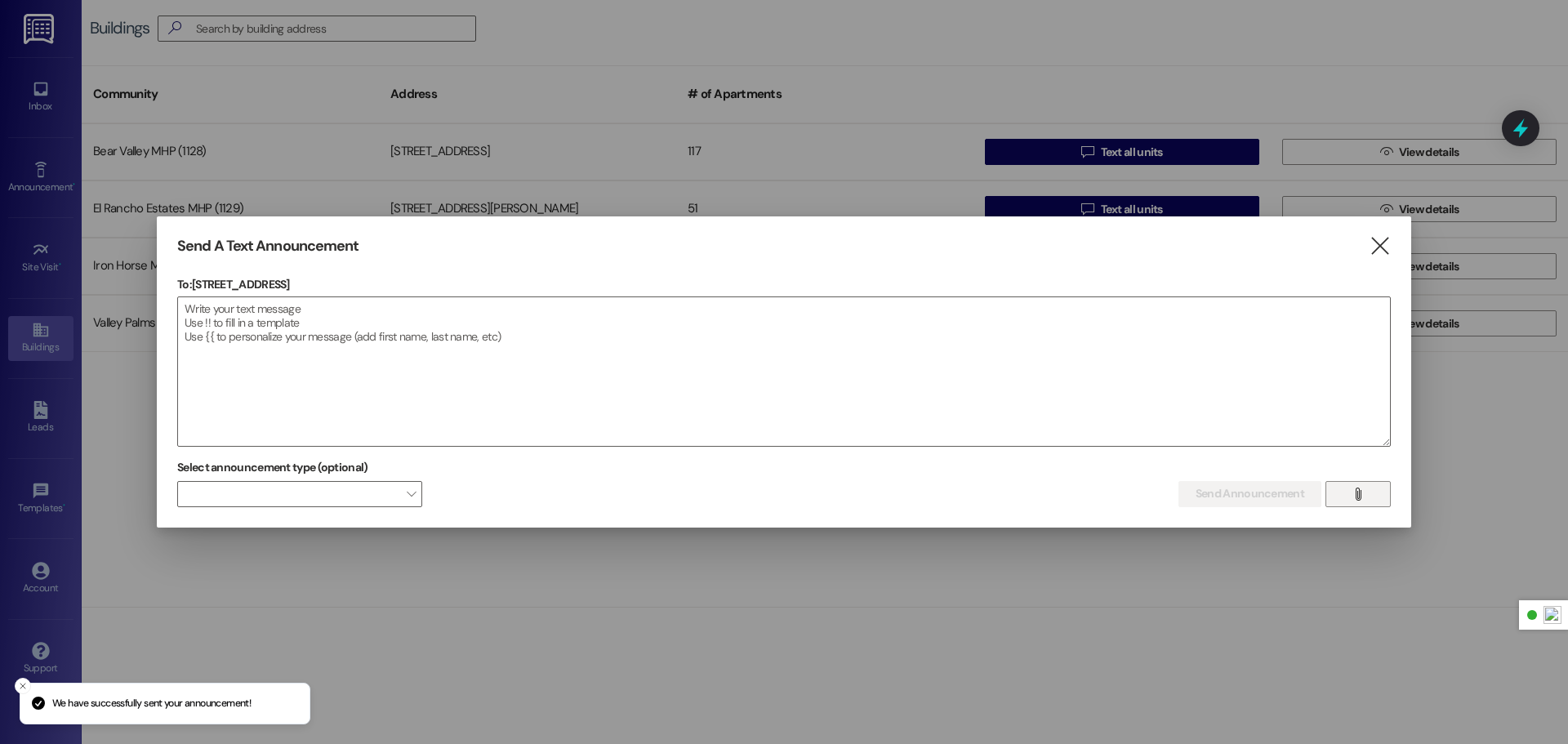
click at [1371, 492] on button "" at bounding box center [1359, 494] width 66 height 26
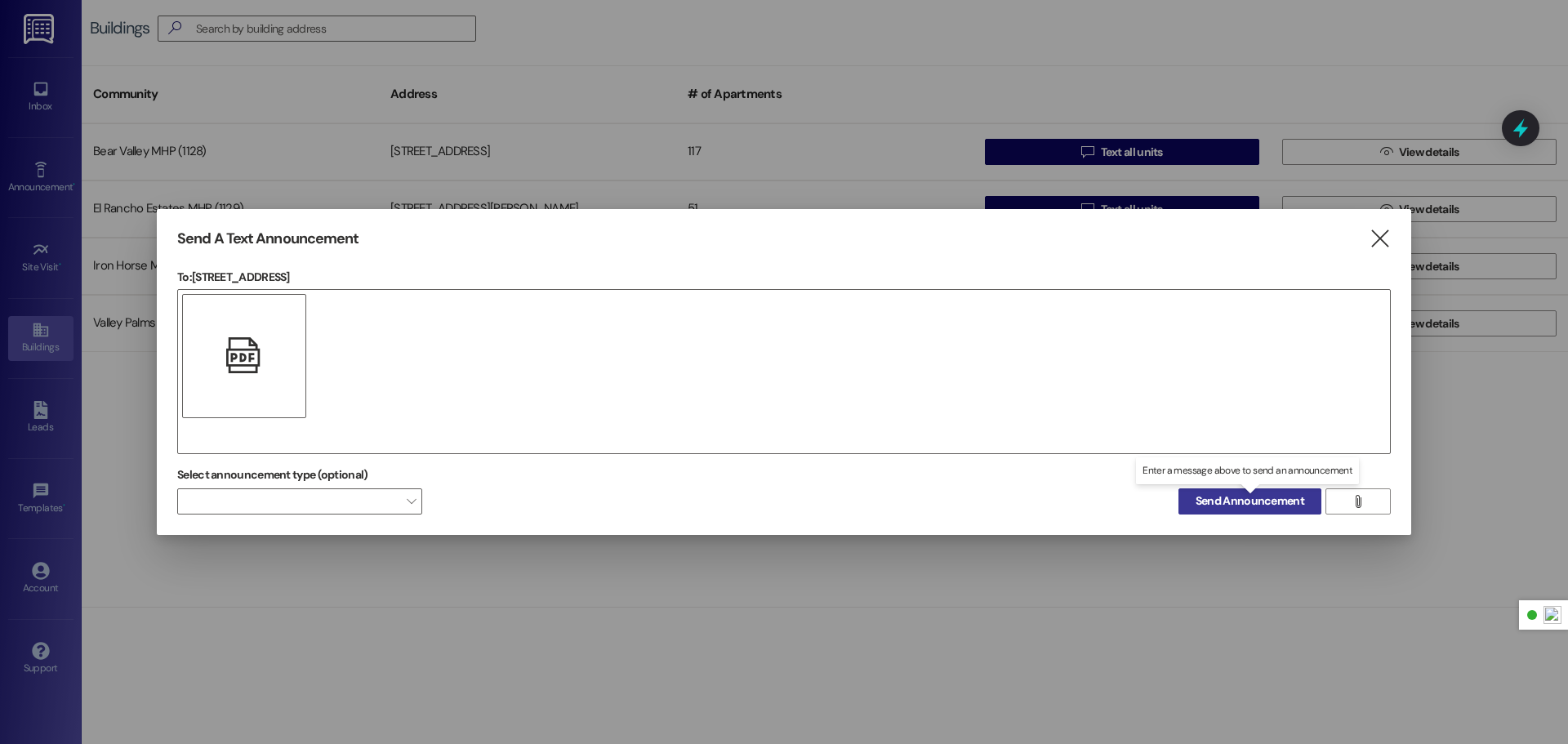
click at [1235, 504] on span "Send Announcement" at bounding box center [1251, 502] width 109 height 17
